Goal: Find contact information: Find contact information

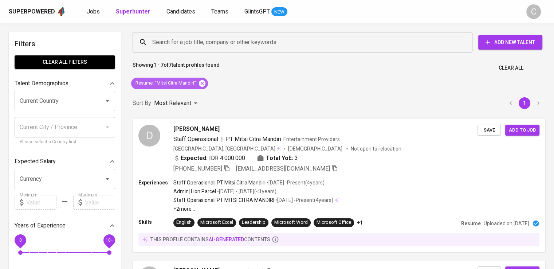
click at [204, 86] on icon at bounding box center [202, 83] width 7 height 7
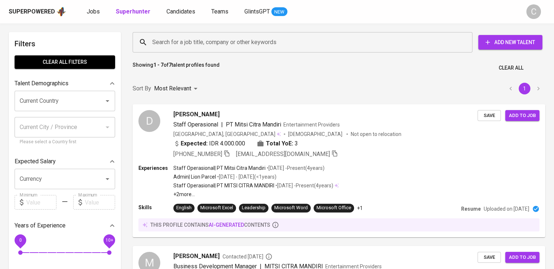
click at [216, 47] on input "Search for a job title, company or other keywords" at bounding box center [305, 42] width 308 height 14
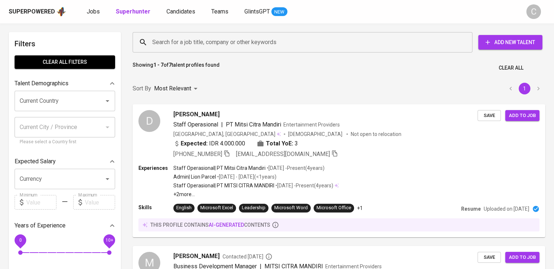
click at [216, 47] on input "Search for a job title, company or other keywords" at bounding box center [305, 42] width 308 height 14
click at [205, 39] on input "Search for a job title, company or other keywords" at bounding box center [305, 42] width 308 height 14
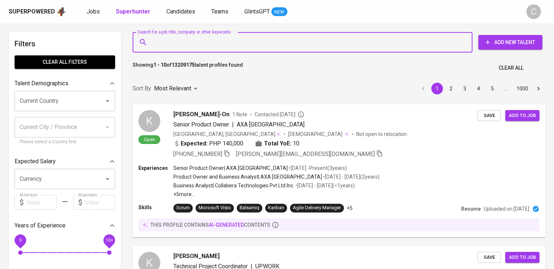
click at [205, 39] on input "Search for a job title, company or other keywords" at bounding box center [305, 42] width 308 height 14
paste input "Quantum Power Asia"
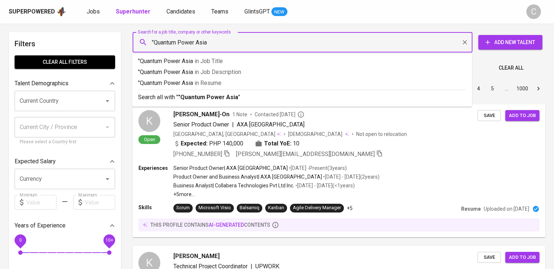
type input ""Quantum Power Asia""
click at [227, 80] on p ""Quantum Power Asia" in Resume" at bounding box center [302, 83] width 328 height 9
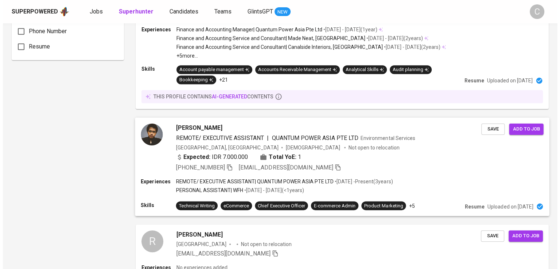
scroll to position [572, 0]
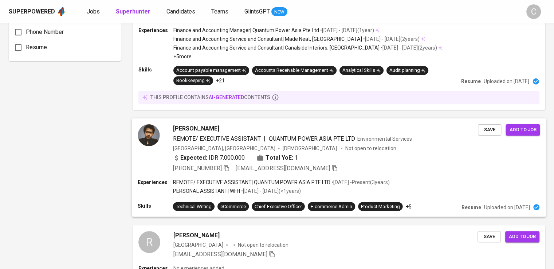
click at [367, 164] on div "[PHONE_NUMBER] [EMAIL_ADDRESS][DOMAIN_NAME]" at bounding box center [325, 168] width 305 height 9
